Goal: Consume media (video, audio)

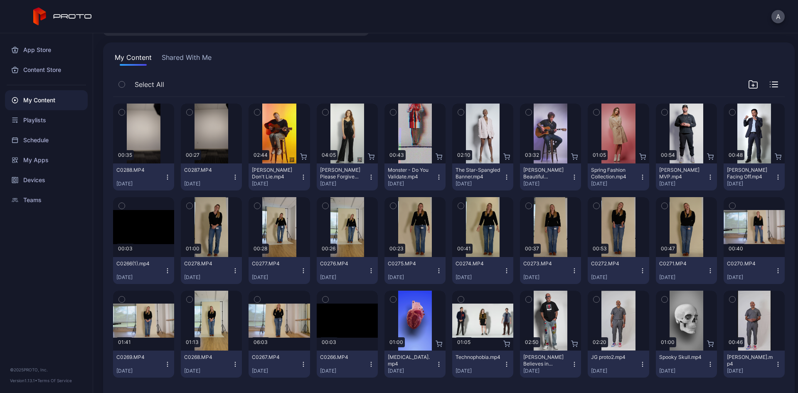
scroll to position [20, 0]
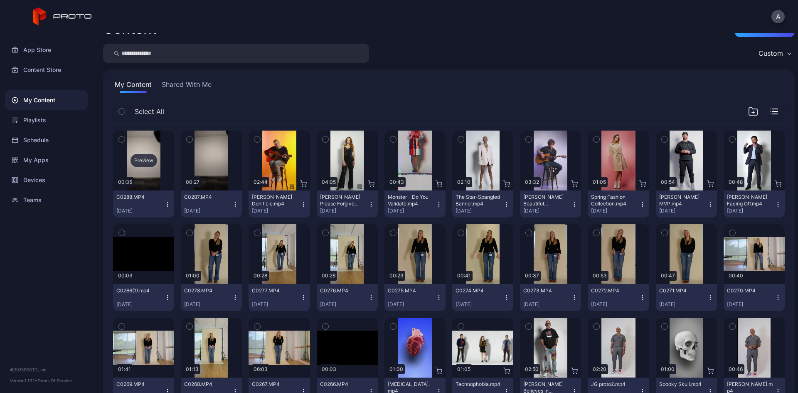
click at [144, 159] on div "Preview" at bounding box center [144, 160] width 27 height 13
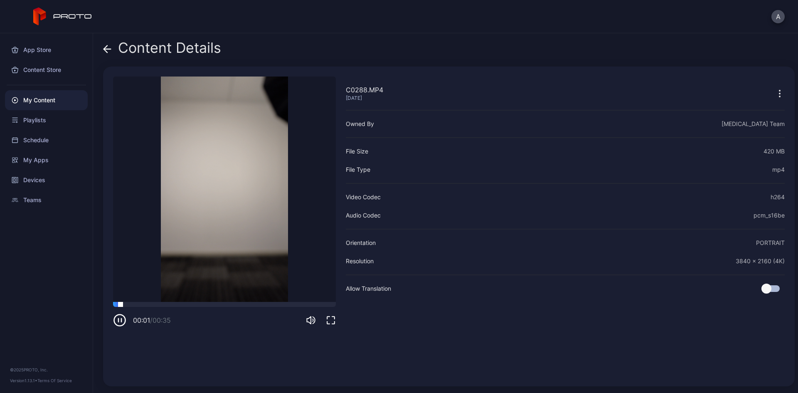
click at [141, 305] on div at bounding box center [224, 304] width 223 height 5
click at [161, 305] on div at bounding box center [224, 304] width 223 height 5
click at [194, 306] on div at bounding box center [224, 304] width 223 height 5
click at [232, 304] on div at bounding box center [224, 304] width 223 height 5
click at [239, 304] on div at bounding box center [224, 304] width 223 height 5
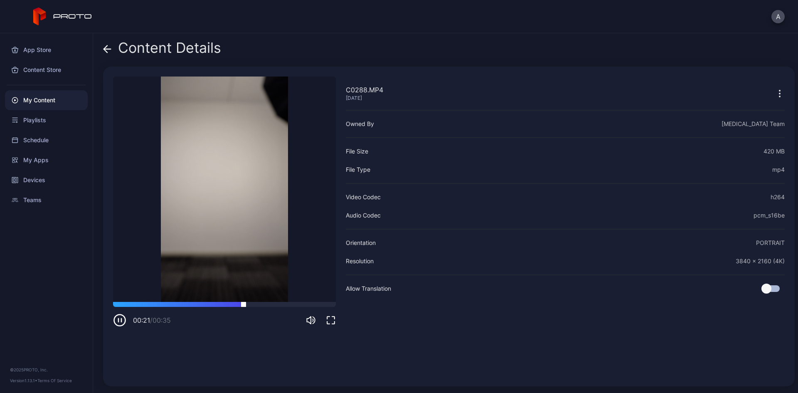
click at [223, 304] on div at bounding box center [224, 304] width 223 height 5
drag, startPoint x: 214, startPoint y: 304, endPoint x: 309, endPoint y: 303, distance: 95.2
click at [309, 303] on div at bounding box center [224, 304] width 223 height 5
click at [50, 102] on div "My Content" at bounding box center [46, 100] width 83 height 20
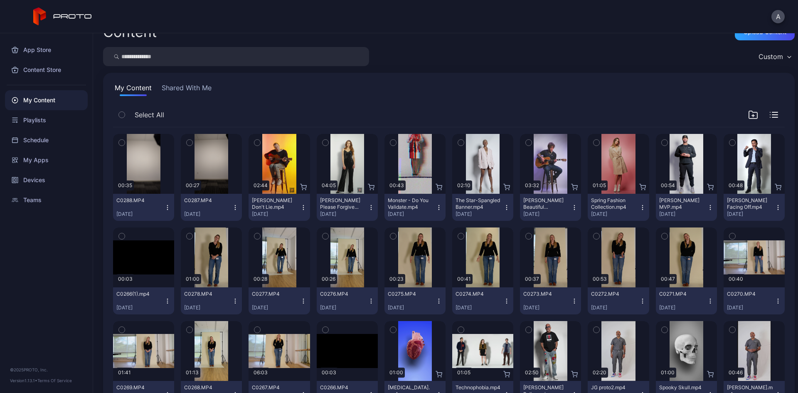
scroll to position [6, 0]
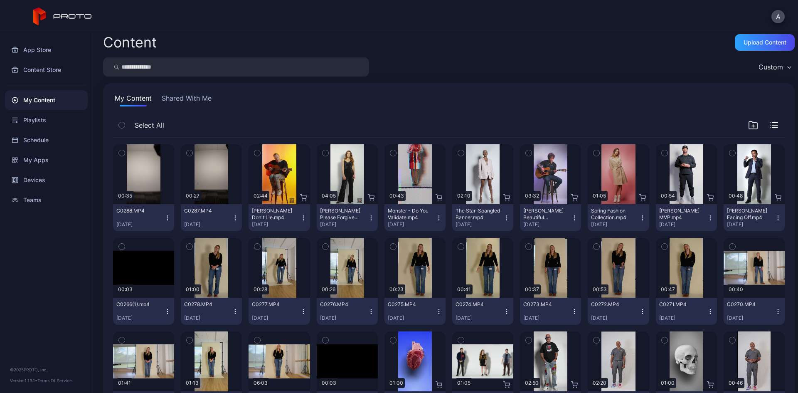
click at [184, 98] on button "Shared With Me" at bounding box center [186, 99] width 53 height 13
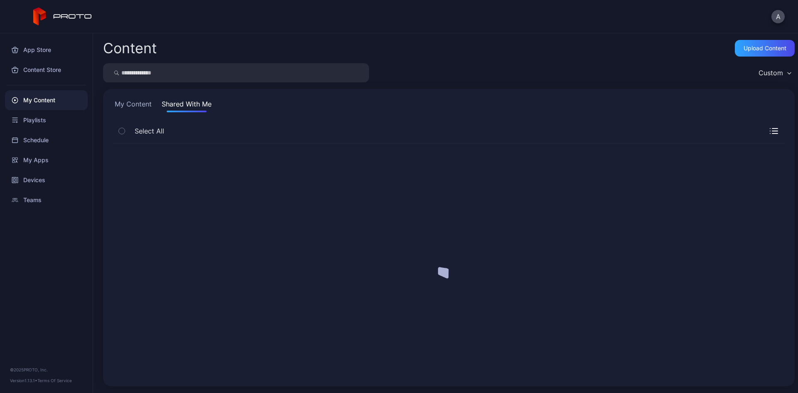
scroll to position [0, 0]
click at [128, 104] on button "My Content" at bounding box center [133, 105] width 40 height 13
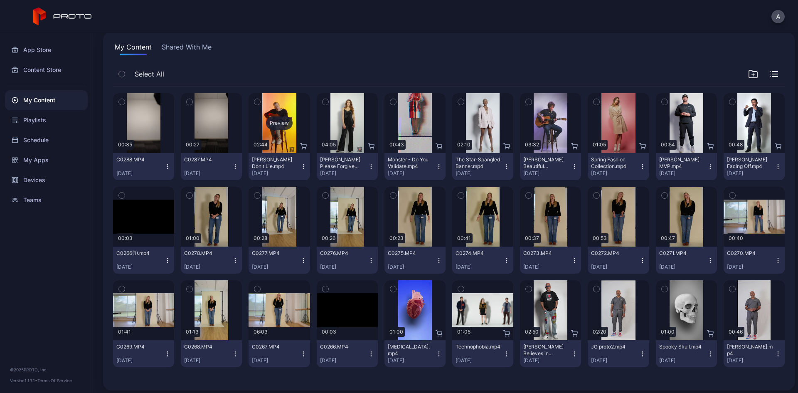
scroll to position [61, 0]
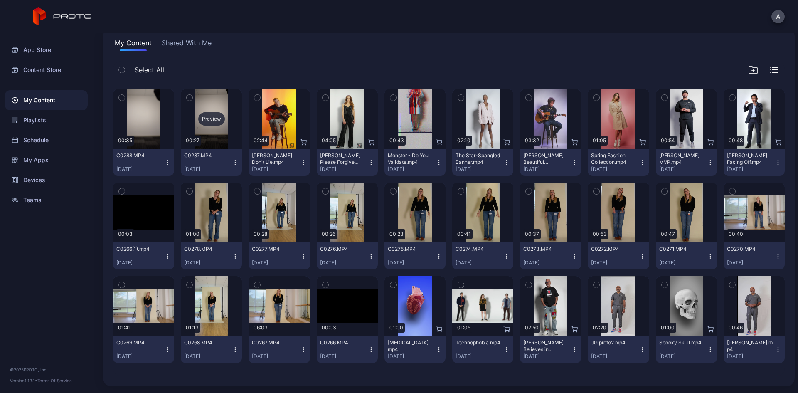
click at [205, 119] on div "Preview" at bounding box center [211, 118] width 27 height 13
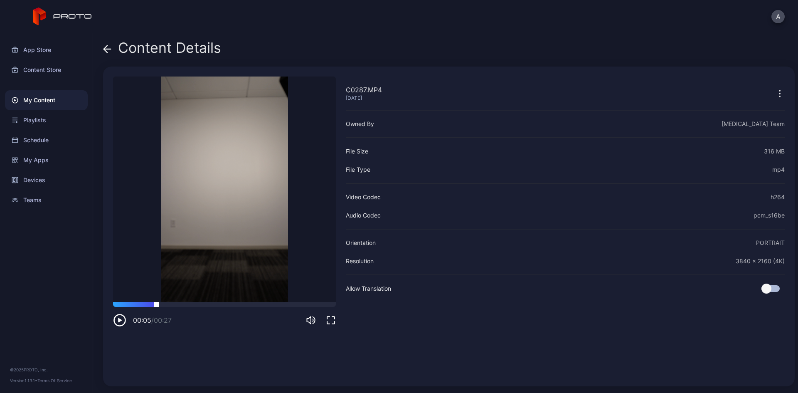
click at [156, 304] on div at bounding box center [224, 304] width 223 height 5
click at [195, 303] on div at bounding box center [224, 304] width 223 height 5
click at [223, 303] on div at bounding box center [224, 304] width 223 height 5
click at [258, 303] on div at bounding box center [224, 304] width 223 height 5
click at [291, 304] on div at bounding box center [224, 304] width 223 height 5
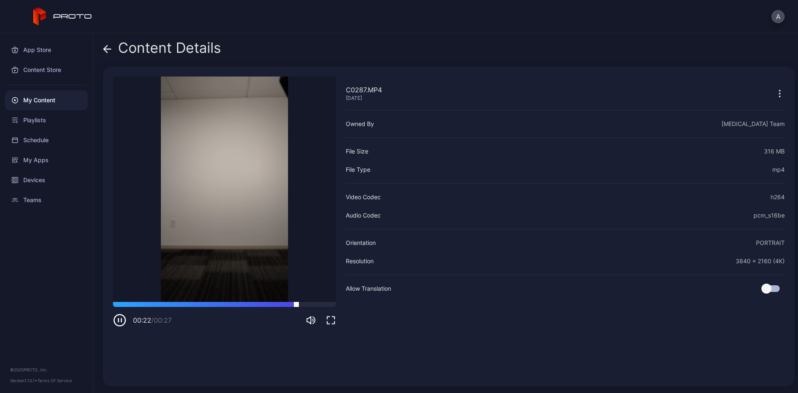
click at [321, 306] on div at bounding box center [224, 304] width 223 height 5
click at [298, 306] on div at bounding box center [224, 304] width 223 height 5
click at [277, 306] on div at bounding box center [224, 304] width 223 height 5
click at [254, 306] on div at bounding box center [224, 304] width 223 height 5
click at [222, 306] on div at bounding box center [224, 304] width 223 height 5
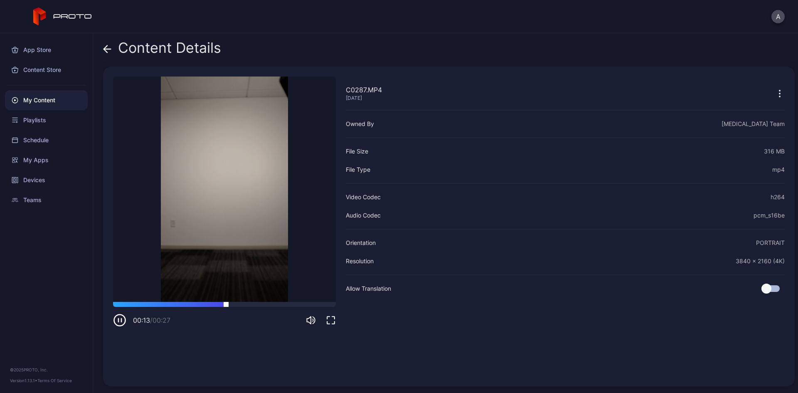
click at [199, 306] on div at bounding box center [224, 304] width 223 height 5
click at [169, 307] on div "00:10 / 00:27" at bounding box center [224, 314] width 223 height 25
click at [138, 307] on div "00:11 / 00:27" at bounding box center [224, 314] width 223 height 25
click at [154, 307] on div "00:12 / 00:27" at bounding box center [224, 314] width 223 height 25
click at [168, 306] on div at bounding box center [224, 304] width 223 height 5
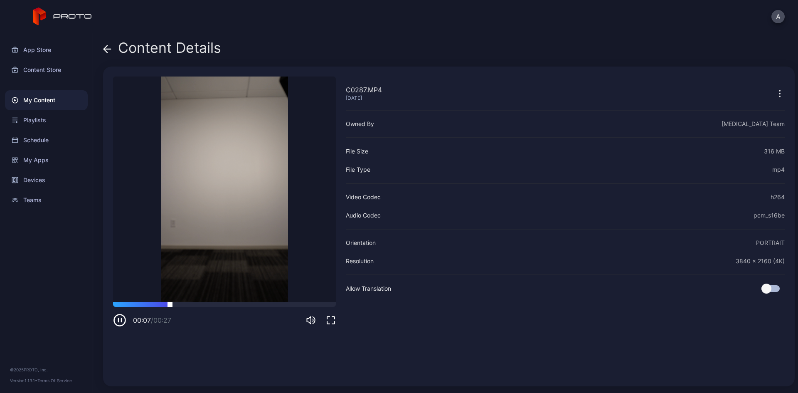
click at [206, 306] on div at bounding box center [224, 304] width 223 height 5
click at [245, 303] on div at bounding box center [224, 304] width 223 height 5
click at [276, 303] on div at bounding box center [224, 304] width 223 height 5
click at [310, 301] on video "Sorry, your browser doesn‘t support embedded videos" at bounding box center [224, 188] width 223 height 225
click at [320, 304] on div at bounding box center [224, 304] width 223 height 5
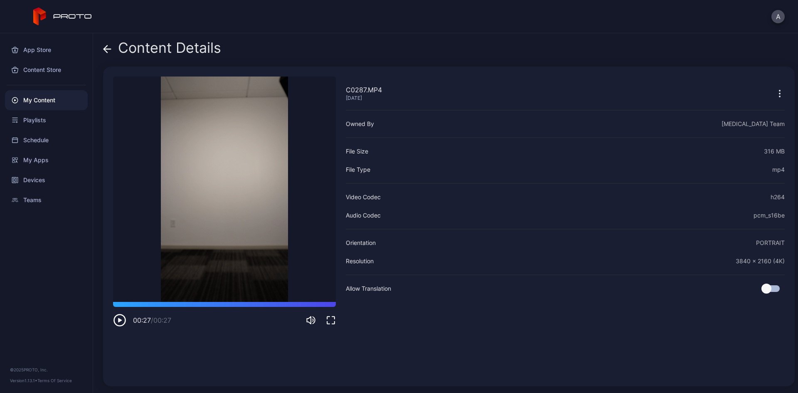
click at [44, 102] on div "My Content" at bounding box center [46, 100] width 83 height 20
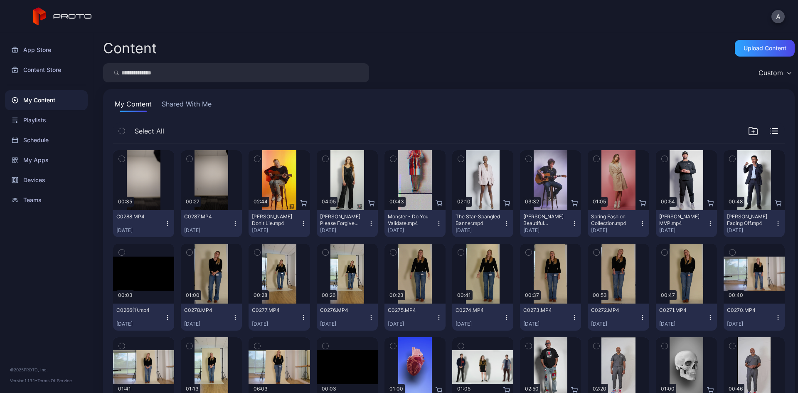
click at [30, 101] on div "My Content" at bounding box center [46, 100] width 83 height 20
click at [38, 178] on div "Devices" at bounding box center [46, 180] width 83 height 20
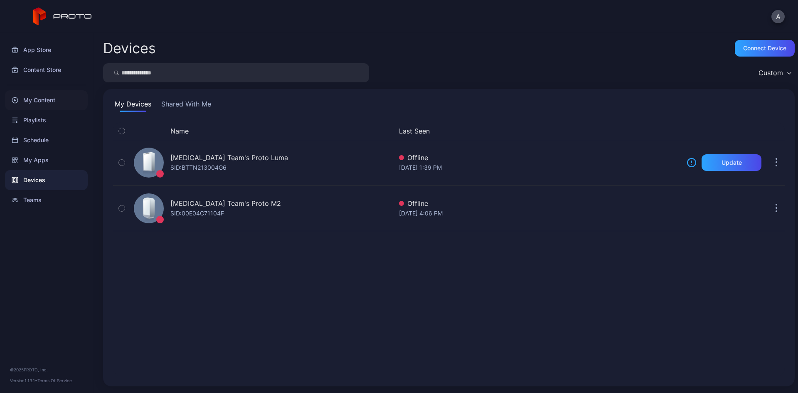
click at [38, 103] on div "My Content" at bounding box center [46, 100] width 83 height 20
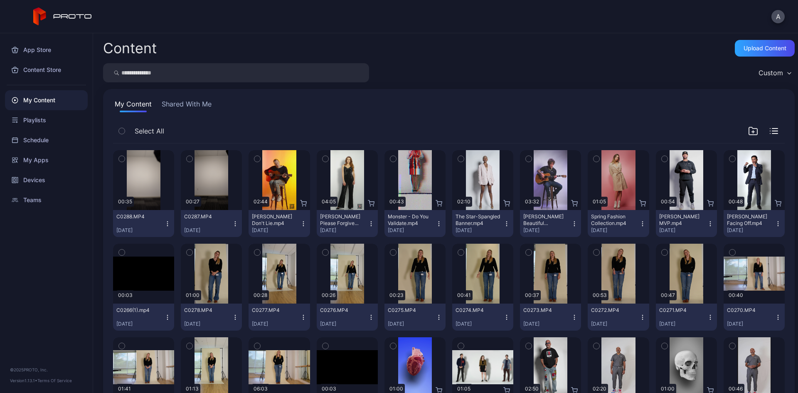
click at [119, 157] on icon "button" at bounding box center [122, 158] width 6 height 9
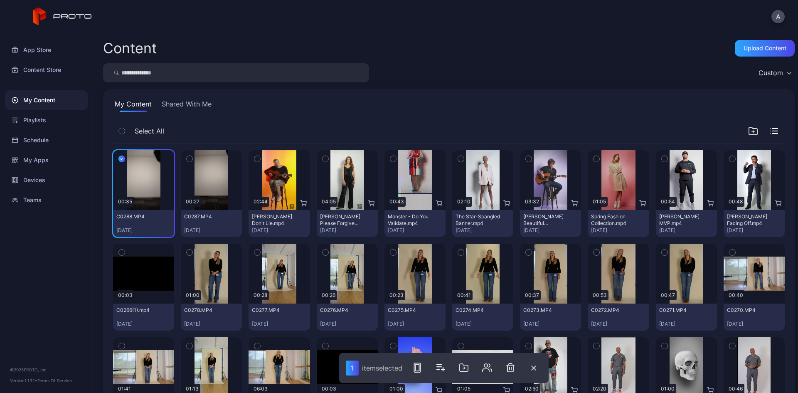
click at [190, 160] on icon "button" at bounding box center [190, 158] width 6 height 9
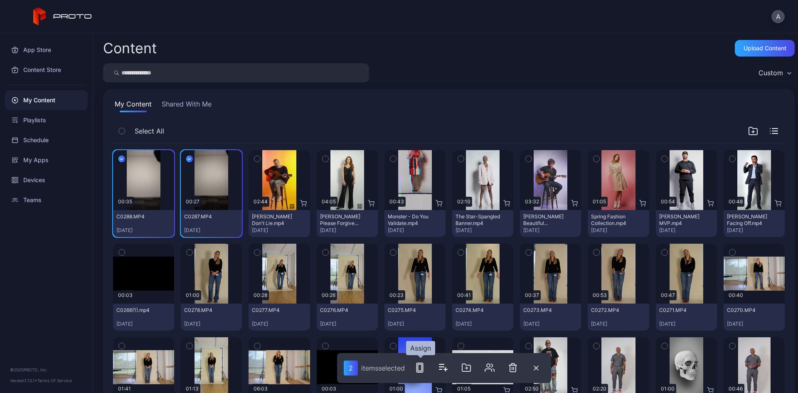
click at [419, 366] on rect "button" at bounding box center [420, 367] width 4 height 7
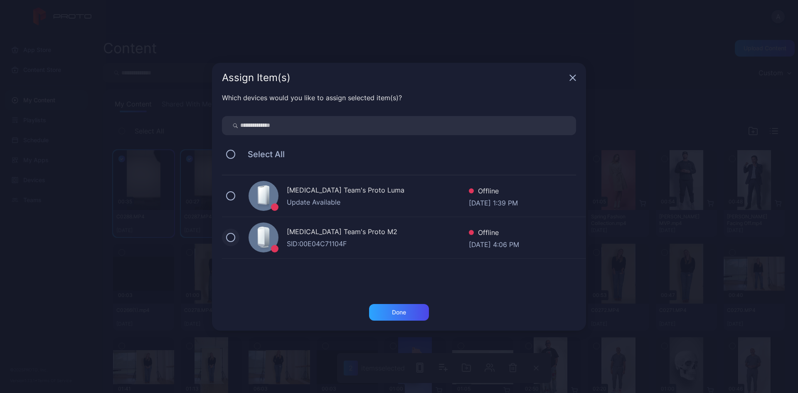
click at [233, 238] on button at bounding box center [230, 237] width 9 height 9
click at [399, 317] on div "Done" at bounding box center [399, 312] width 60 height 17
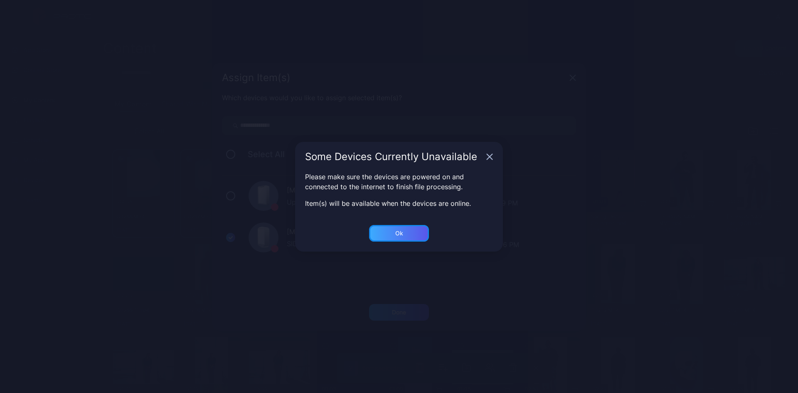
click at [394, 234] on div "Ok" at bounding box center [399, 233] width 60 height 17
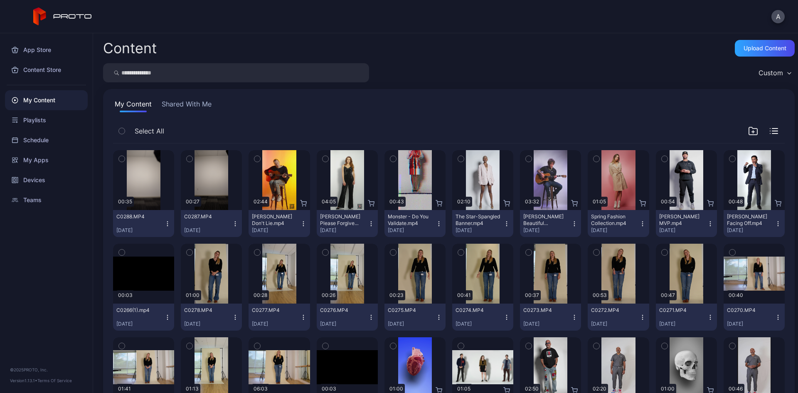
scroll to position [61, 0]
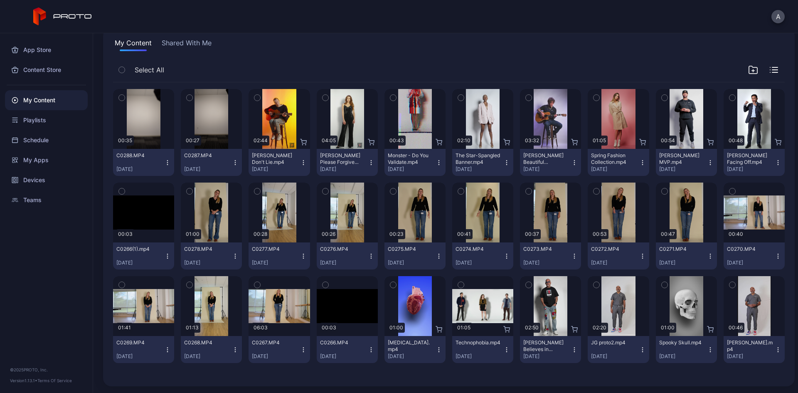
click at [121, 98] on icon "button" at bounding box center [122, 97] width 2 height 1
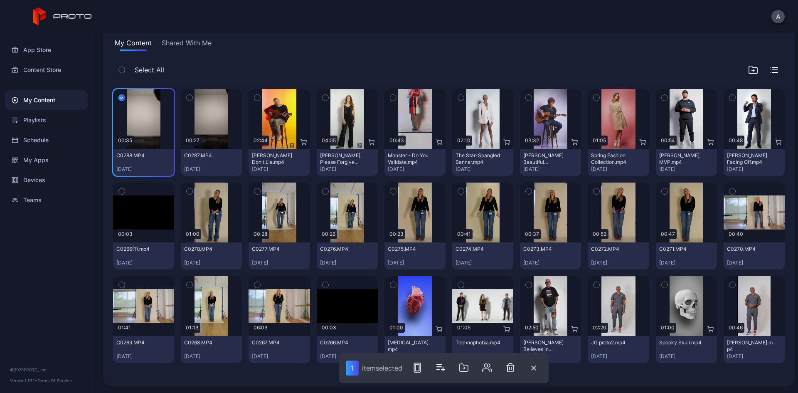
click at [191, 98] on icon "button" at bounding box center [190, 97] width 6 height 9
click at [427, 370] on button "button" at bounding box center [420, 367] width 17 height 17
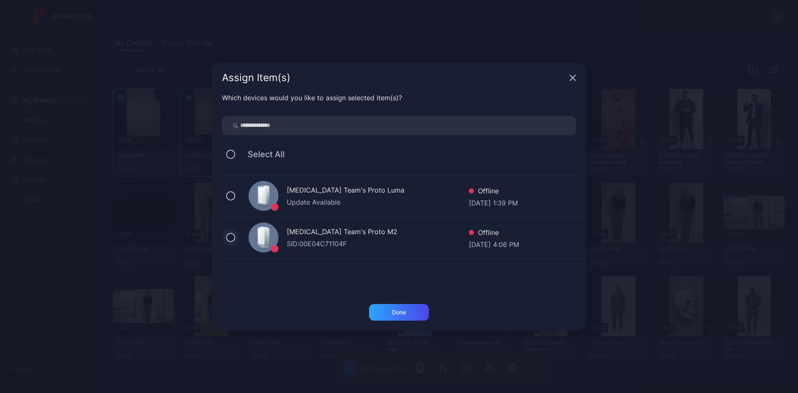
click at [230, 237] on button at bounding box center [230, 237] width 9 height 9
click at [385, 312] on div "Done" at bounding box center [399, 312] width 60 height 17
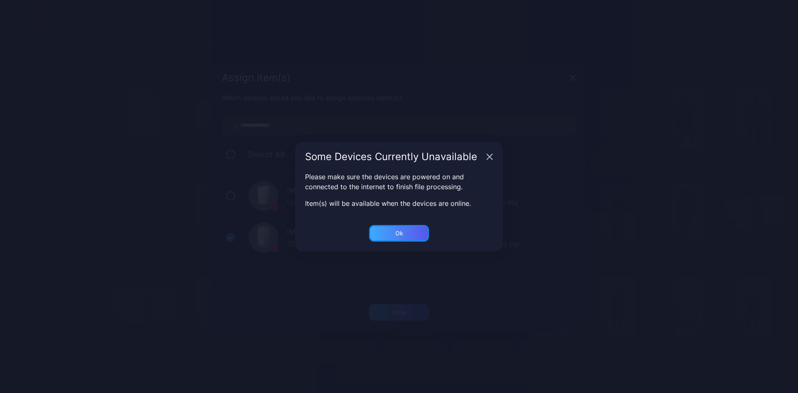
click at [403, 234] on div "Ok" at bounding box center [399, 233] width 8 height 7
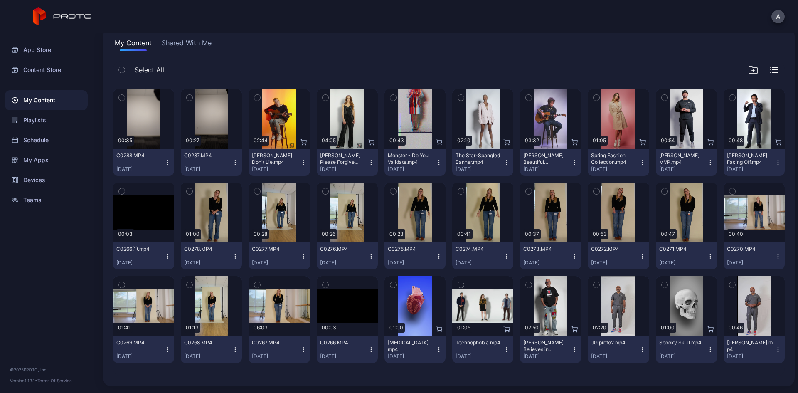
click at [125, 96] on button "button" at bounding box center [121, 97] width 17 height 17
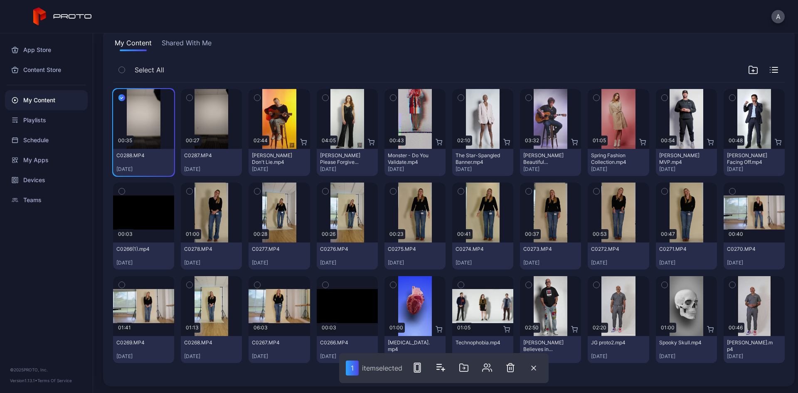
click at [63, 260] on div "App Store Content Store My Content Playlists Schedule My Apps Devices Teams © 2…" at bounding box center [46, 213] width 93 height 360
click at [121, 100] on icon "button" at bounding box center [121, 97] width 7 height 9
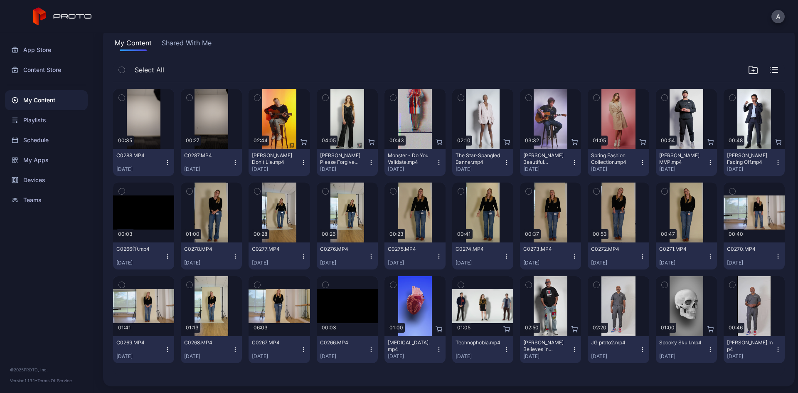
click at [176, 37] on div "My Content Shared With Me Select All Preview 00:35 C0288.MP4 Oct 1, 2025 Previe…" at bounding box center [449, 207] width 692 height 358
click at [175, 42] on button "Shared With Me" at bounding box center [186, 44] width 53 height 13
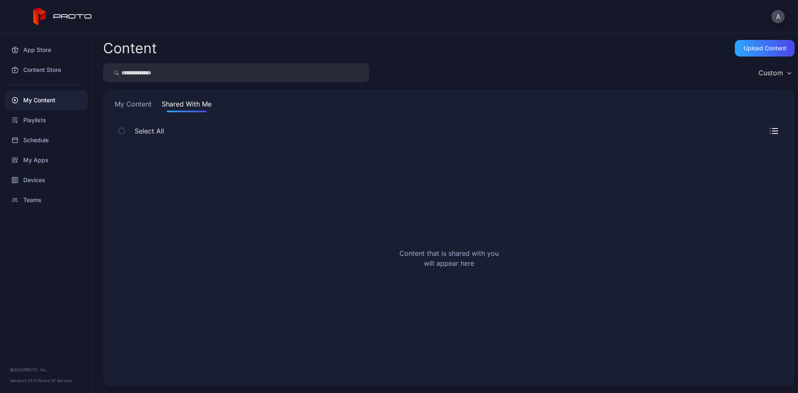
click at [34, 101] on div "My Content" at bounding box center [46, 100] width 83 height 20
click at [138, 105] on button "My Content" at bounding box center [133, 105] width 40 height 13
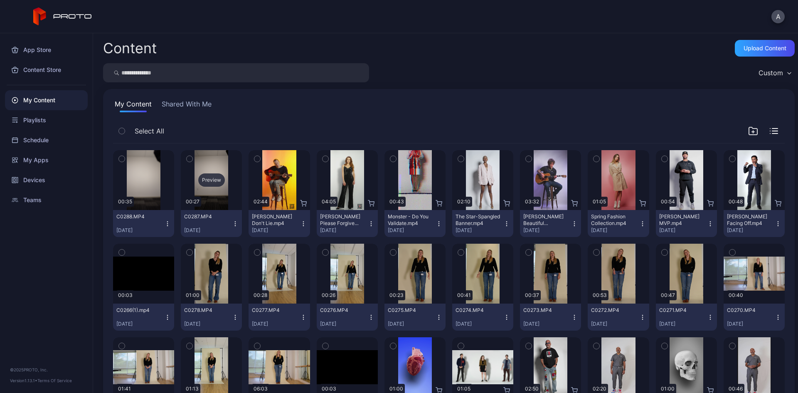
click at [200, 181] on div "Preview" at bounding box center [211, 179] width 27 height 13
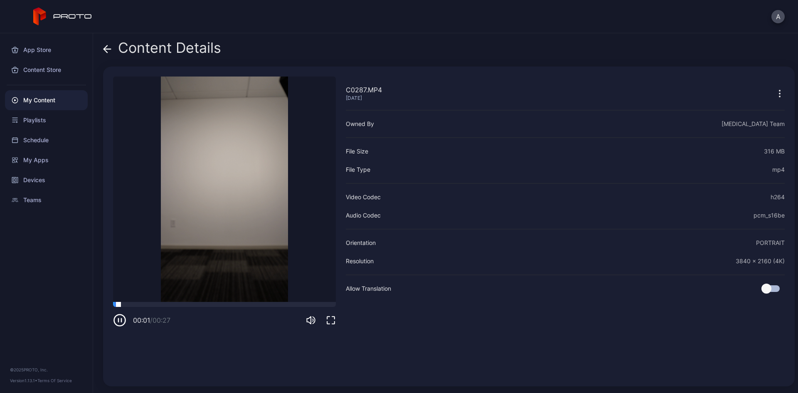
click at [199, 305] on div at bounding box center [224, 304] width 223 height 5
click at [123, 321] on icon "button" at bounding box center [119, 319] width 13 height 13
click at [331, 321] on icon "button" at bounding box center [331, 320] width 10 height 10
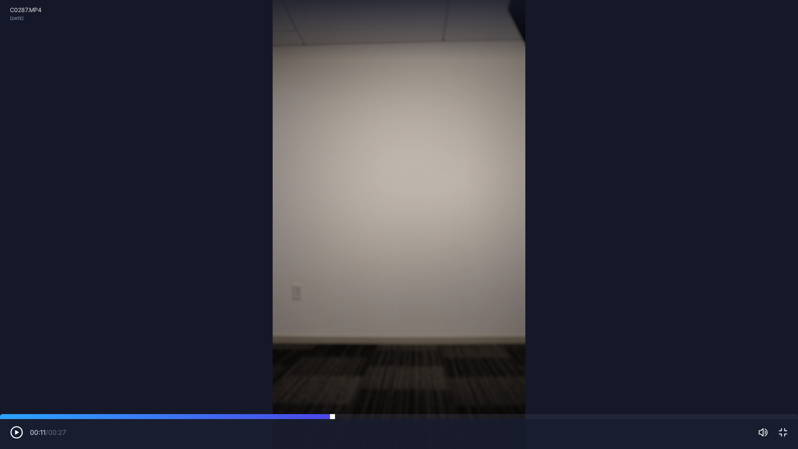
click at [333, 392] on div at bounding box center [399, 416] width 798 height 5
click at [307, 392] on div at bounding box center [399, 416] width 798 height 5
click at [279, 392] on div at bounding box center [399, 416] width 798 height 5
click at [248, 392] on div "00:09 / 00:27" at bounding box center [399, 434] width 798 height 30
click at [221, 392] on div at bounding box center [399, 416] width 798 height 5
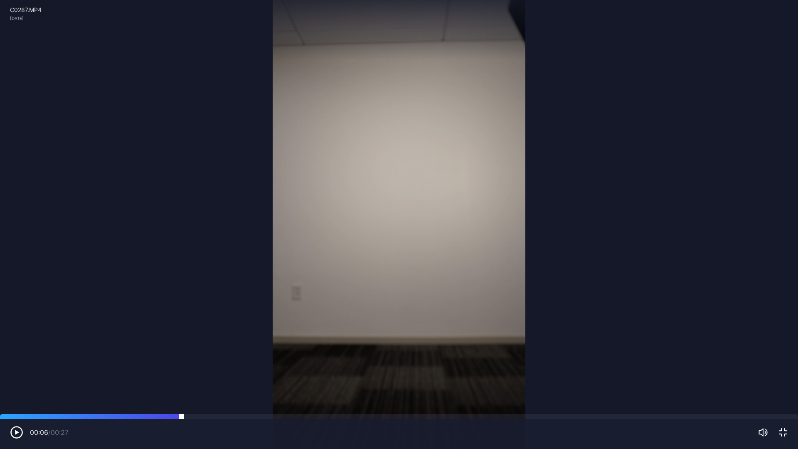
click at [182, 392] on div at bounding box center [399, 416] width 798 height 5
click at [275, 392] on div "00:06 / 00:27" at bounding box center [399, 434] width 798 height 30
click at [268, 392] on div at bounding box center [399, 416] width 798 height 5
click at [324, 392] on div at bounding box center [399, 416] width 798 height 5
click at [381, 392] on div at bounding box center [399, 416] width 798 height 5
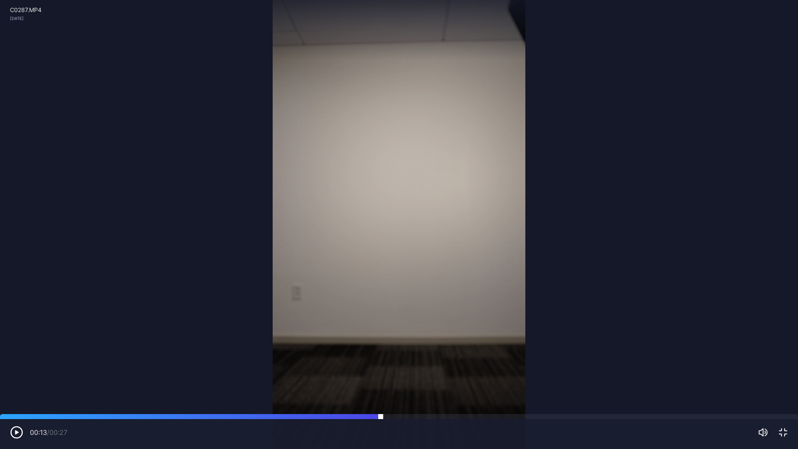
click at [428, 392] on div at bounding box center [399, 416] width 798 height 5
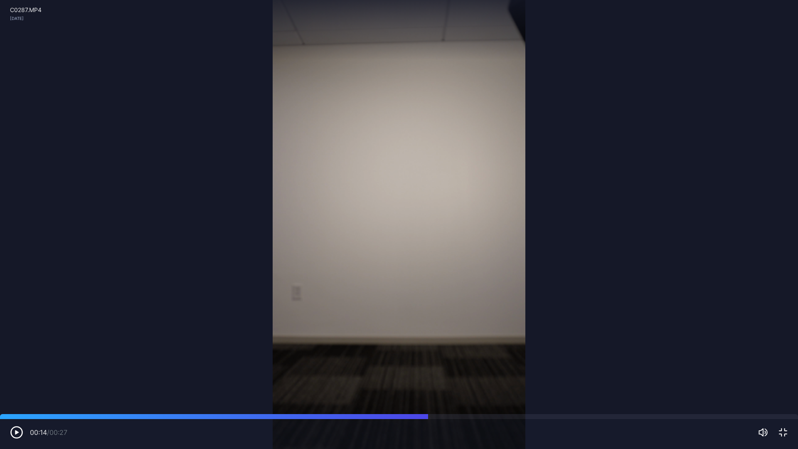
click at [462, 392] on video "Sorry, your browser doesn‘t support embedded videos" at bounding box center [399, 224] width 798 height 449
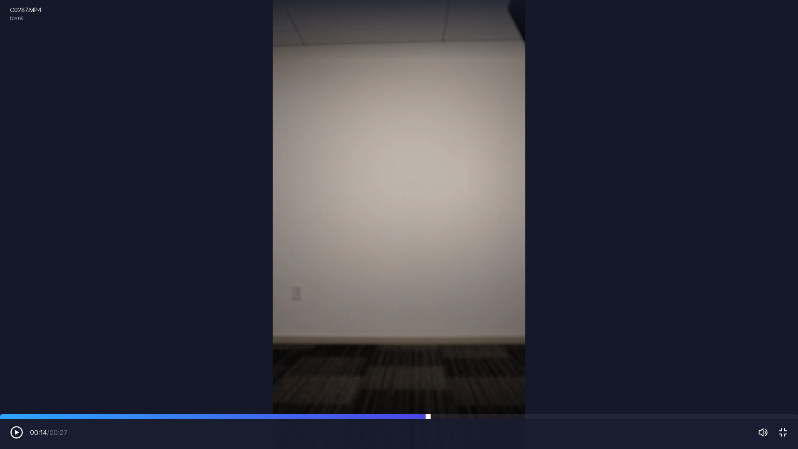
click at [468, 392] on div at bounding box center [399, 416] width 798 height 5
click at [506, 392] on div at bounding box center [399, 416] width 798 height 5
click at [531, 392] on div at bounding box center [399, 416] width 798 height 5
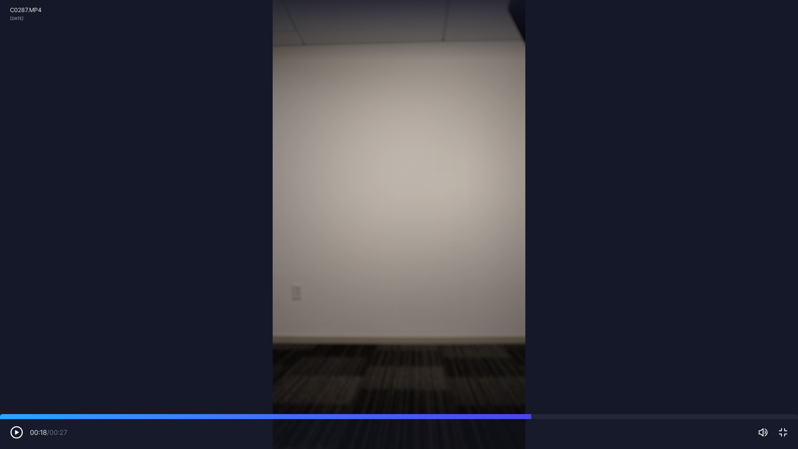
click at [568, 392] on video "Sorry, your browser doesn‘t support embedded videos" at bounding box center [399, 224] width 798 height 449
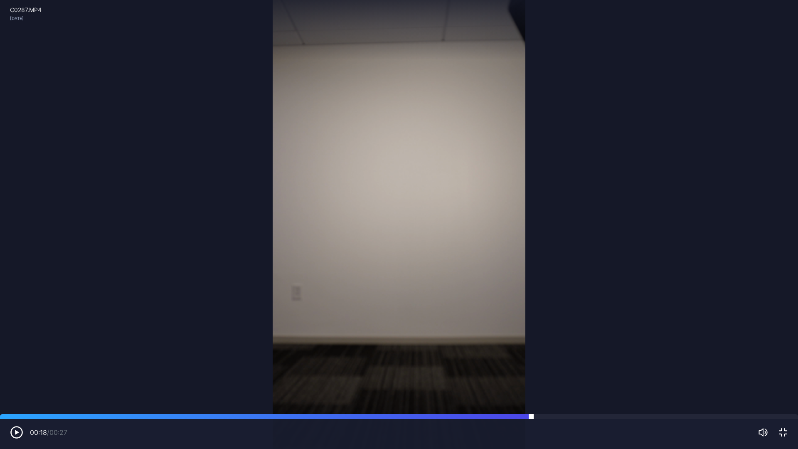
click at [576, 392] on div at bounding box center [399, 416] width 798 height 5
click at [620, 392] on div at bounding box center [399, 416] width 798 height 5
click at [670, 392] on div at bounding box center [399, 416] width 798 height 5
click at [711, 392] on div at bounding box center [399, 416] width 798 height 5
click at [744, 392] on div at bounding box center [399, 416] width 798 height 5
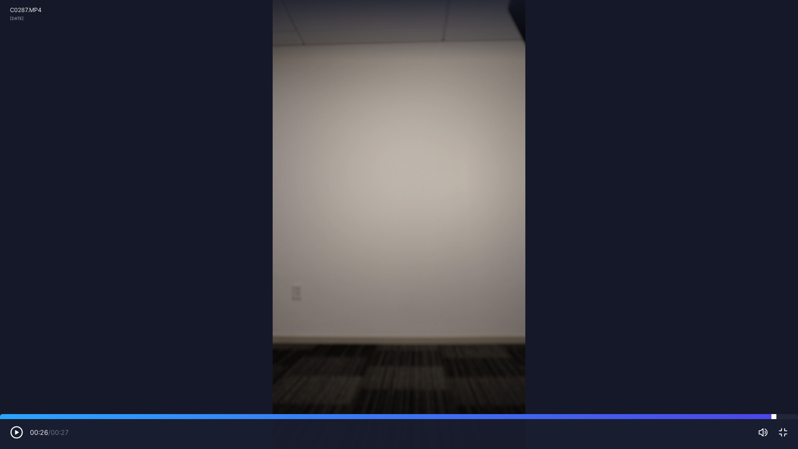
click at [774, 392] on div at bounding box center [399, 416] width 798 height 5
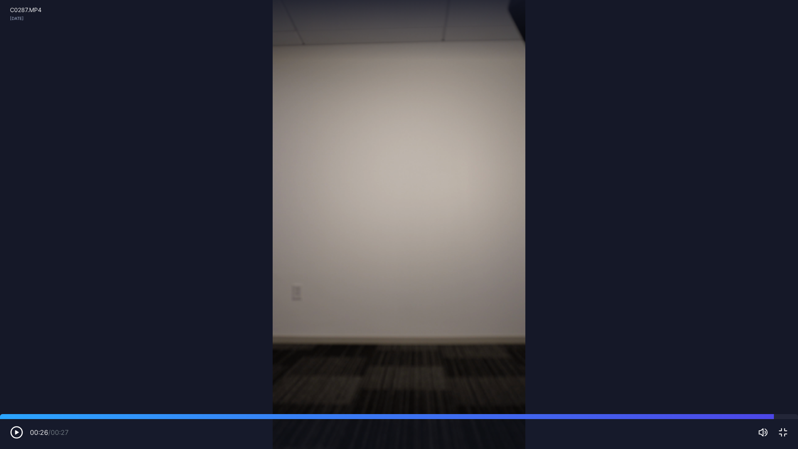
click at [664, 343] on video "Sorry, your browser doesn‘t support embedded videos" at bounding box center [399, 224] width 798 height 449
click at [156, 220] on video "Sorry, your browser doesn‘t support embedded videos" at bounding box center [399, 224] width 798 height 449
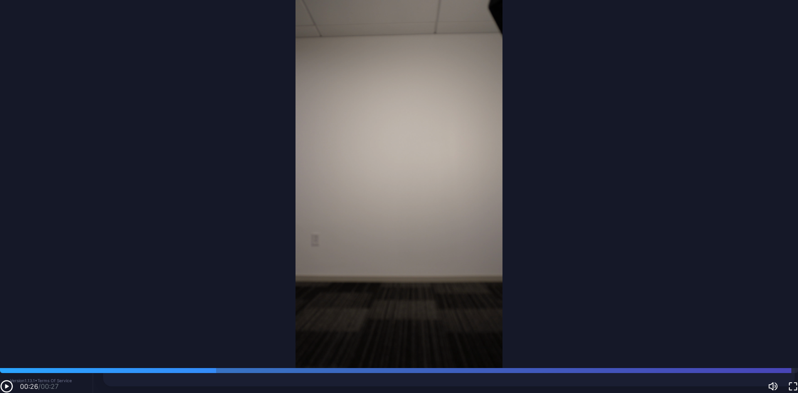
click at [104, 45] on icon at bounding box center [107, 49] width 8 height 8
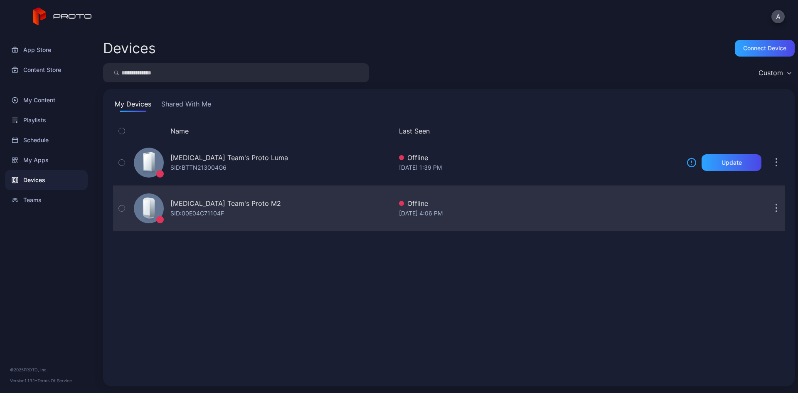
click at [776, 212] on icon "button" at bounding box center [776, 212] width 1 height 1
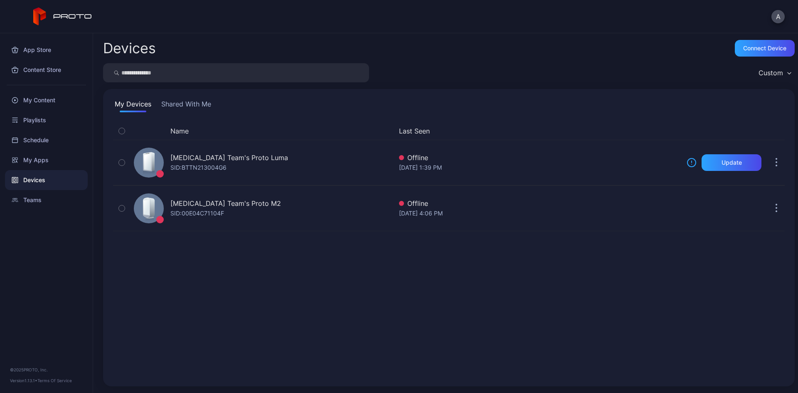
click at [592, 270] on div "Name Last Seen Angiography Team's Proto Luma SID: BTTN213004G6 Offline Aug 27, …" at bounding box center [449, 249] width 672 height 254
